Goal: Use online tool/utility

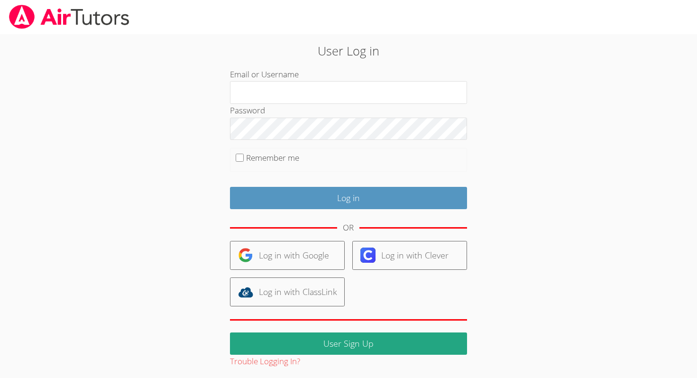
scroll to position [3, 0]
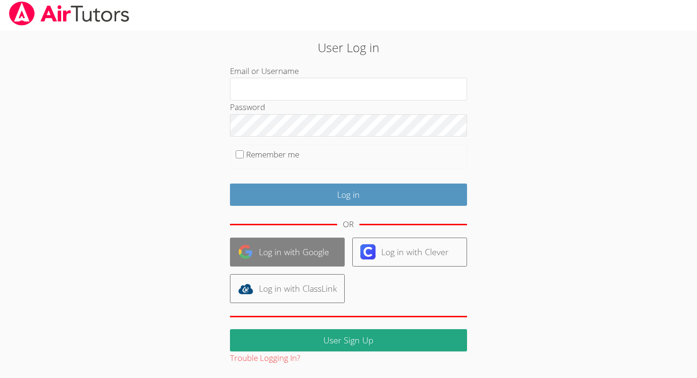
click at [305, 257] on link "Log in with Google" at bounding box center [287, 252] width 115 height 29
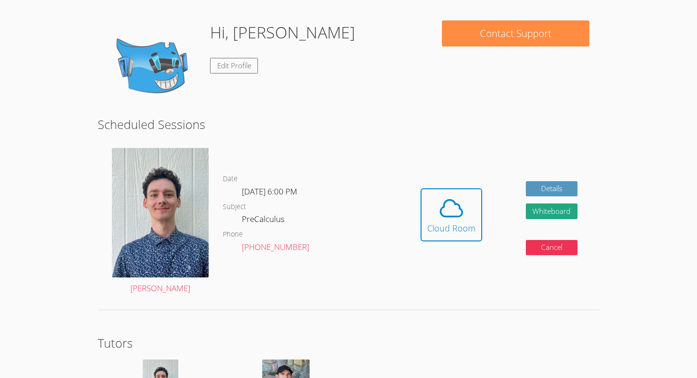
scroll to position [138, 0]
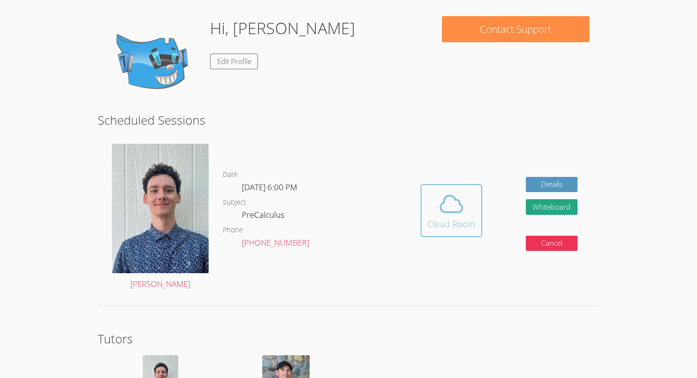
click at [442, 202] on icon at bounding box center [451, 204] width 27 height 27
click at [554, 199] on button "Whiteboard" at bounding box center [552, 207] width 52 height 16
click at [535, 199] on button "Whiteboard" at bounding box center [552, 207] width 52 height 16
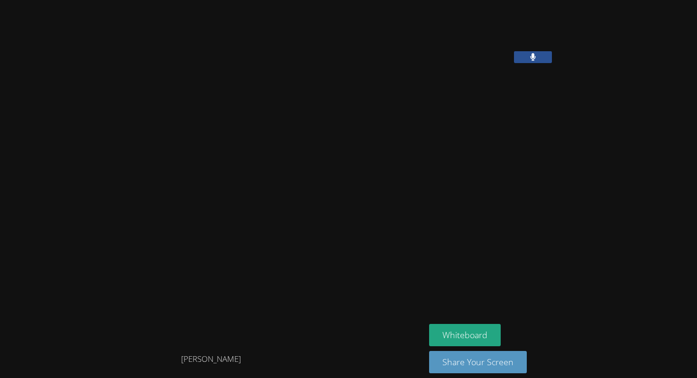
click at [491, 129] on div at bounding box center [560, 162] width 263 height 314
